Goal: Entertainment & Leisure: Consume media (video, audio)

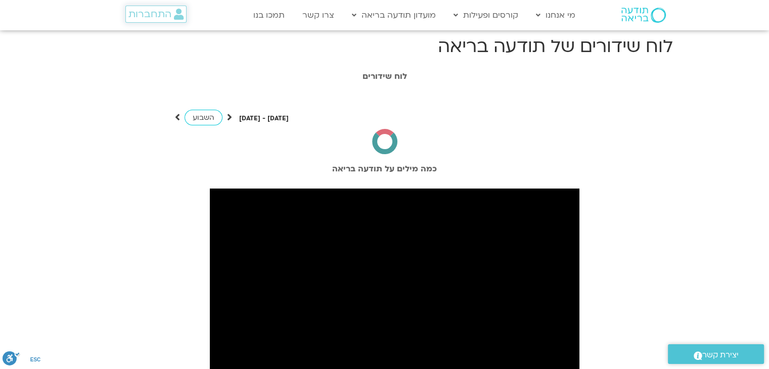
click at [160, 17] on span "התחברות" at bounding box center [149, 14] width 43 height 11
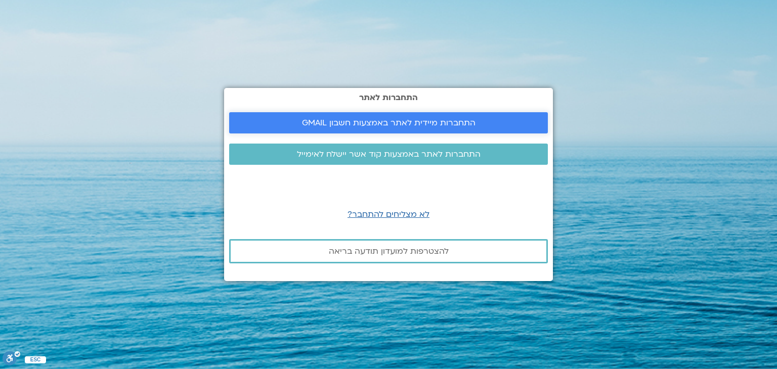
click at [438, 120] on span "התחברות מיידית לאתר באמצעות חשבון GMAIL" at bounding box center [389, 122] width 174 height 9
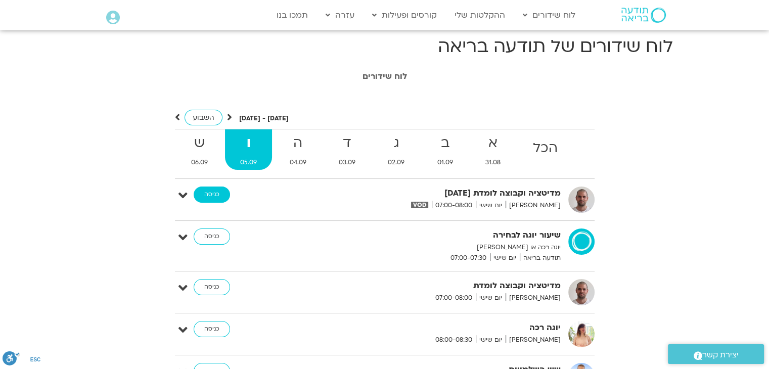
click at [218, 194] on link "כניסה" at bounding box center [212, 195] width 36 height 16
